Goal: Task Accomplishment & Management: Manage account settings

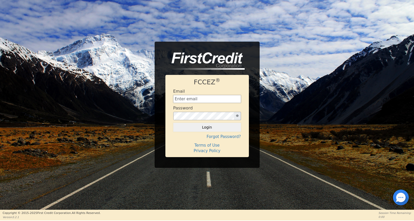
click at [186, 99] on input "text" at bounding box center [207, 99] width 68 height 8
type input "[EMAIL_ADDRESS][DOMAIN_NAME]"
click at [215, 125] on button "Login" at bounding box center [207, 127] width 68 height 9
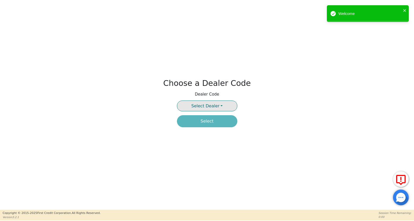
click at [219, 102] on button "Select Dealer" at bounding box center [207, 106] width 60 height 11
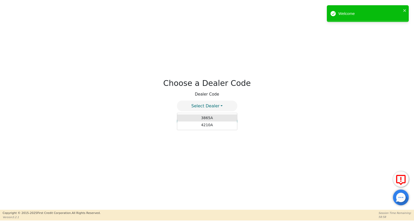
click at [202, 115] on link "3865A" at bounding box center [207, 118] width 60 height 7
click at [204, 122] on button "Select" at bounding box center [207, 121] width 60 height 12
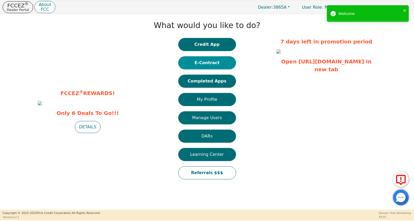
click at [199, 62] on button "E-Contract" at bounding box center [207, 62] width 58 height 13
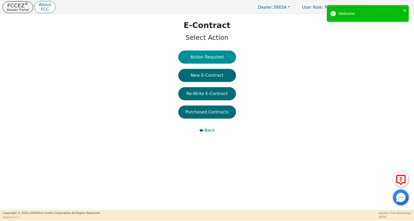
click at [206, 57] on button "Action Required" at bounding box center [207, 57] width 58 height 13
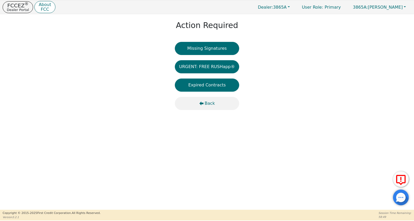
click at [212, 102] on span "Back" at bounding box center [210, 103] width 10 height 6
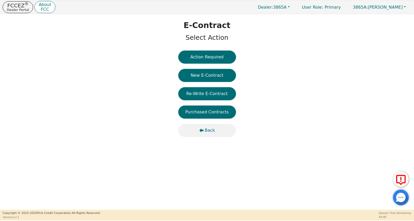
click at [205, 128] on span "Back" at bounding box center [210, 130] width 10 height 6
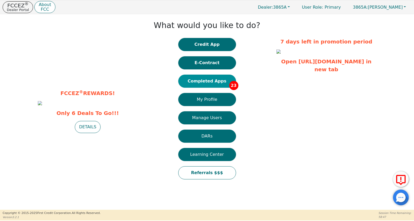
click at [206, 83] on button "Completed Apps 23" at bounding box center [207, 81] width 58 height 13
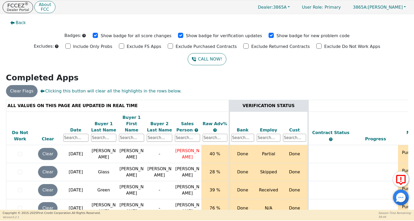
click at [77, 127] on div "Date" at bounding box center [75, 130] width 25 height 6
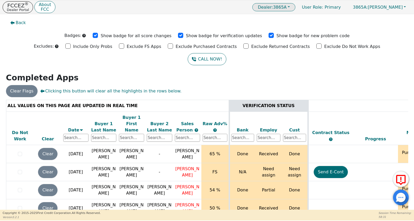
click at [286, 7] on span "Dealer: 3865A" at bounding box center [272, 7] width 29 height 5
click at [293, 25] on link "4210A" at bounding box center [273, 24] width 41 height 7
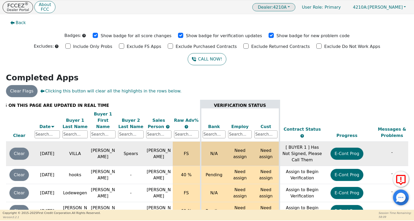
scroll to position [3, 0]
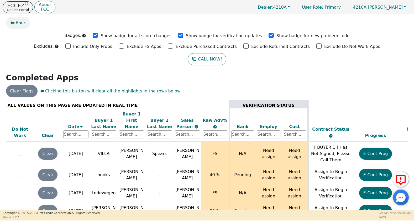
click at [22, 24] on span "Back" at bounding box center [21, 23] width 10 height 6
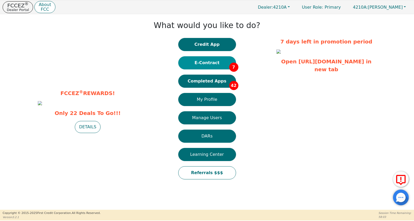
click at [183, 57] on button "E-Contract 7" at bounding box center [207, 62] width 58 height 13
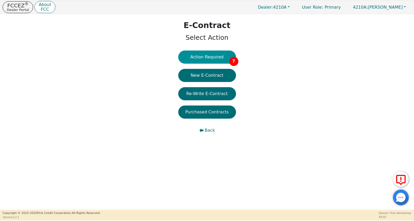
click at [197, 58] on button "Action Required 7" at bounding box center [207, 57] width 58 height 13
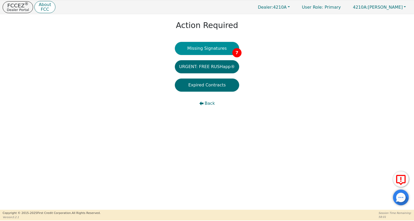
click at [203, 54] on button "Missing Signatures 7" at bounding box center [207, 48] width 64 height 13
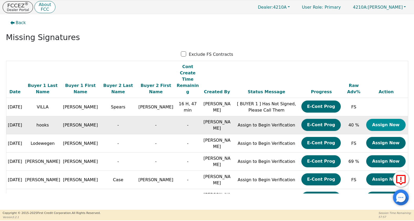
click at [374, 119] on button "Assign Now" at bounding box center [385, 125] width 39 height 12
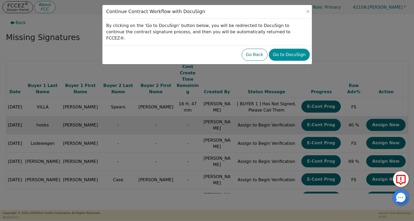
click at [291, 49] on button "Go to DocuSign" at bounding box center [289, 55] width 41 height 12
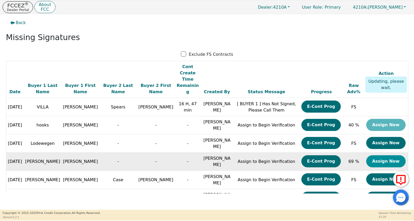
click at [382, 156] on button "Assign Now" at bounding box center [385, 162] width 39 height 12
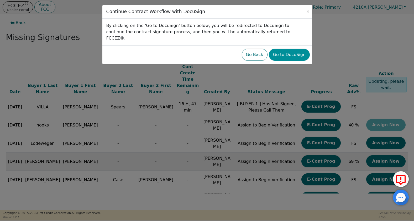
click at [285, 49] on button "Go to DocuSign" at bounding box center [289, 55] width 41 height 12
